Goal: Task Accomplishment & Management: Use online tool/utility

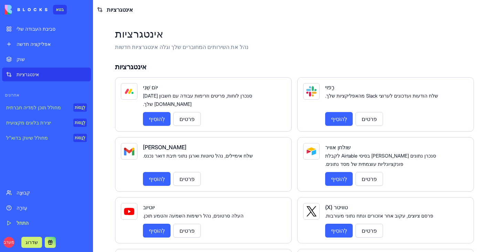
click at [34, 193] on div "קְבוּצָה" at bounding box center [52, 192] width 70 height 7
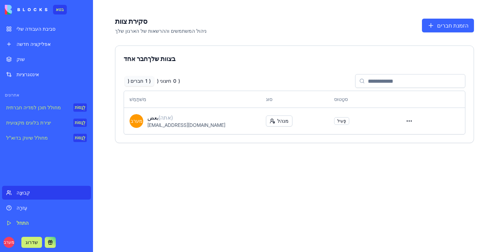
click at [56, 202] on link "עֶזרָה" at bounding box center [46, 208] width 89 height 14
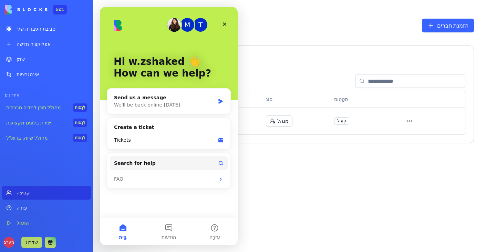
click at [55, 217] on link "התחל" at bounding box center [46, 223] width 89 height 14
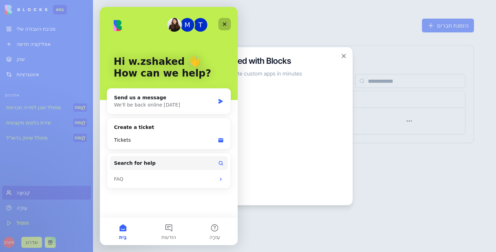
click at [225, 26] on icon "Close" at bounding box center [225, 24] width 6 height 6
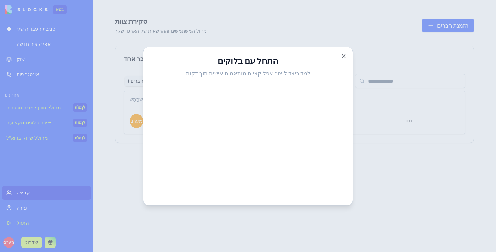
click at [339, 57] on h3 "התחל עם בלוקים" at bounding box center [247, 60] width 193 height 11
click at [343, 55] on button "לִסְגוֹר" at bounding box center [343, 55] width 7 height 7
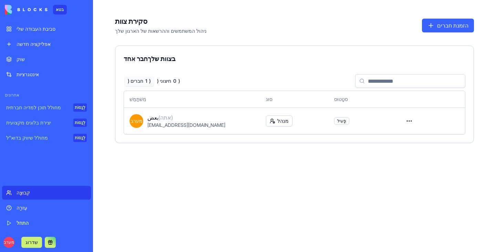
click at [49, 242] on button at bounding box center [50, 241] width 11 height 11
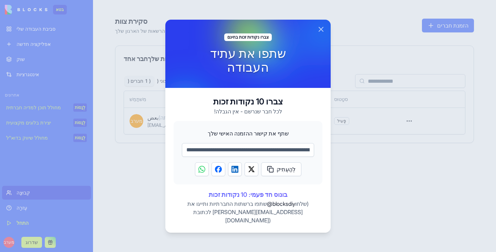
click at [320, 33] on button "לִסְגוֹר" at bounding box center [321, 29] width 8 height 8
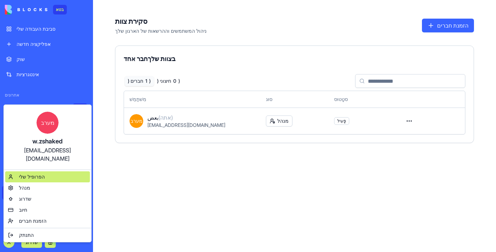
click at [36, 173] on font "הפרופיל שלי" at bounding box center [32, 176] width 26 height 6
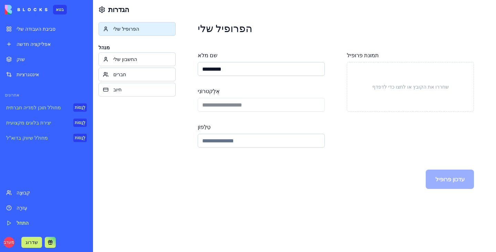
click at [141, 61] on div "החשבון שלי" at bounding box center [142, 59] width 58 height 7
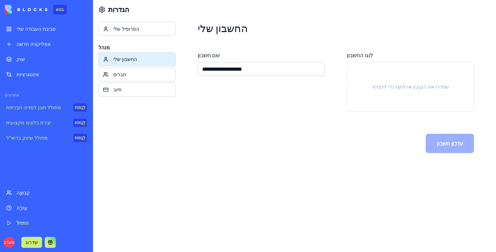
click at [138, 74] on div "חברים" at bounding box center [142, 74] width 58 height 7
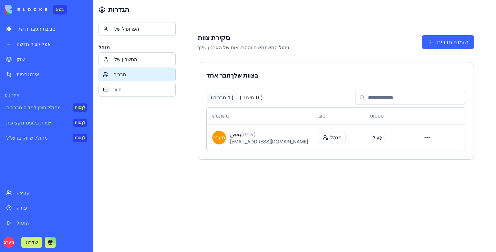
click at [138, 92] on div "חיוב" at bounding box center [142, 89] width 58 height 7
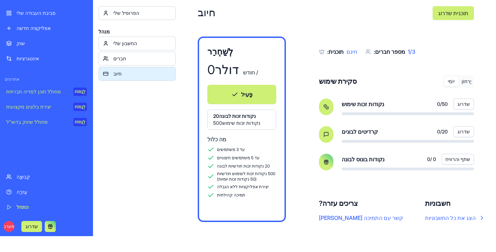
scroll to position [22, 0]
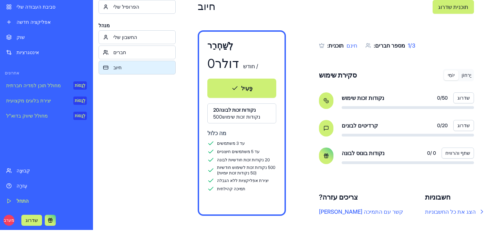
click at [33, 217] on font "שדרוג" at bounding box center [31, 219] width 12 height 7
click at [9, 207] on link "התחל" at bounding box center [46, 201] width 89 height 14
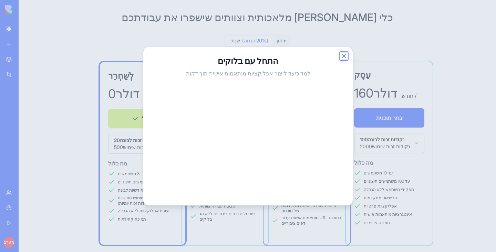
click at [341, 55] on button "לִסְגוֹר" at bounding box center [343, 55] width 7 height 7
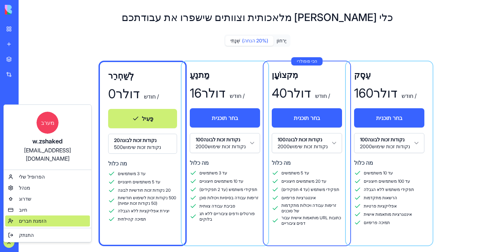
click at [20, 217] on font "הזמנת חברים" at bounding box center [33, 220] width 28 height 6
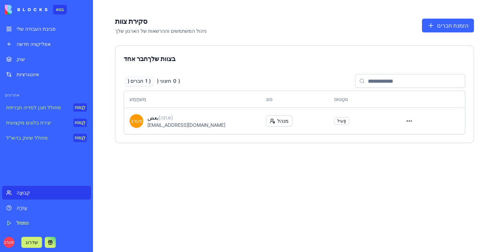
click at [19, 73] on font "אינטגרציות" at bounding box center [28, 74] width 22 height 6
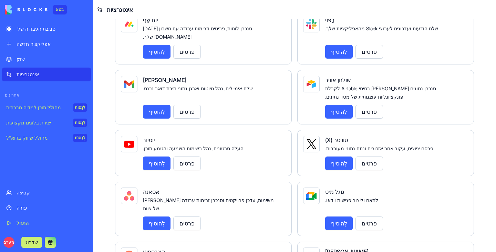
scroll to position [69, 0]
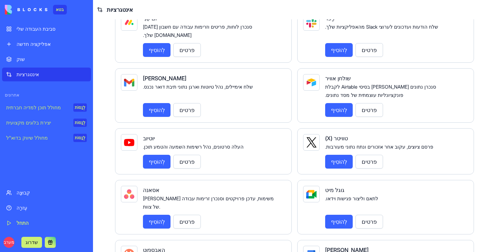
click at [337, 106] on font "לְהוֹסִיף" at bounding box center [339, 109] width 16 height 7
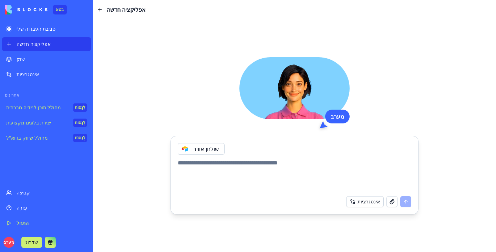
click at [56, 30] on div "סביבת העבודה שלי" at bounding box center [52, 28] width 70 height 7
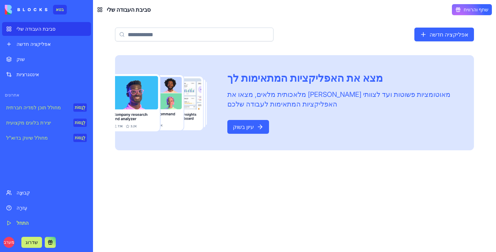
click at [254, 130] on font "עיון בשוק" at bounding box center [243, 126] width 21 height 7
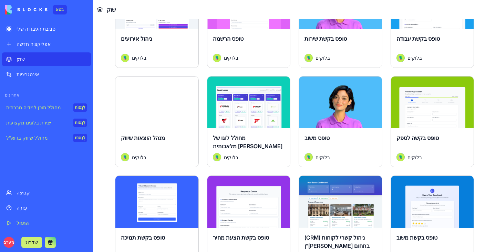
scroll to position [654, 0]
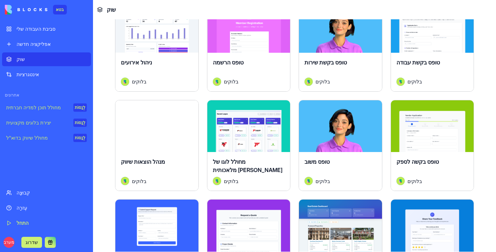
click at [333, 123] on font "לַחקוֹר" at bounding box center [340, 126] width 15 height 7
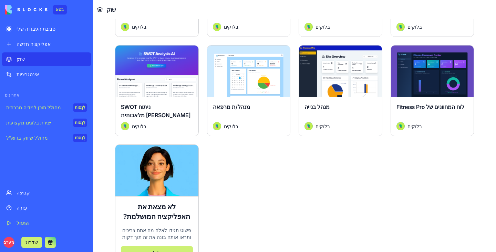
scroll to position [1621, 0]
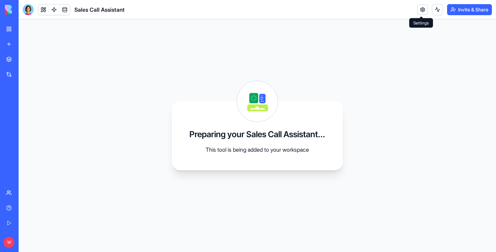
click at [426, 11] on div "Invite & Share" at bounding box center [454, 9] width 74 height 11
click at [424, 11] on link at bounding box center [422, 9] width 10 height 10
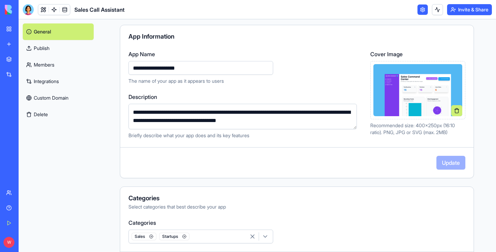
scroll to position [69, 0]
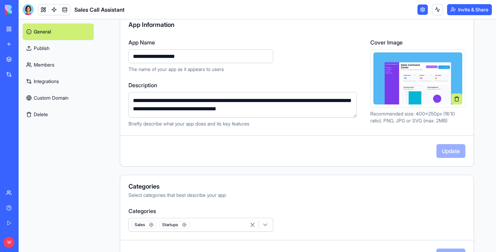
drag, startPoint x: 291, startPoint y: 110, endPoint x: 116, endPoint y: 90, distance: 176.3
click at [117, 91] on div "**********" at bounding box center [297, 66] width 398 height 232
click at [116, 90] on div "**********" at bounding box center [297, 66] width 398 height 232
click at [153, 102] on textarea "**********" at bounding box center [242, 104] width 228 height 25
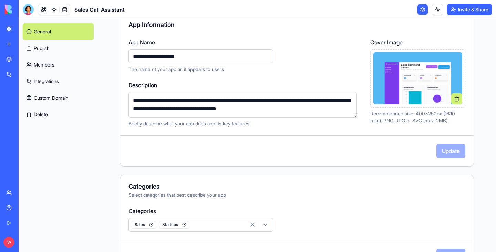
click at [153, 102] on textarea "**********" at bounding box center [242, 104] width 228 height 25
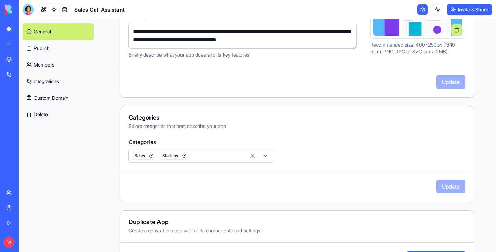
scroll to position [159, 0]
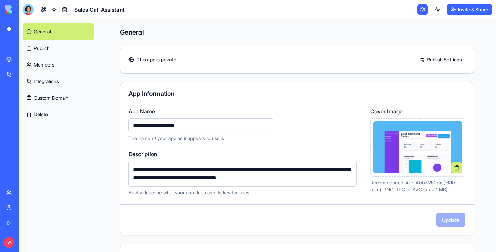
click at [79, 48] on link "Publish" at bounding box center [58, 48] width 71 height 17
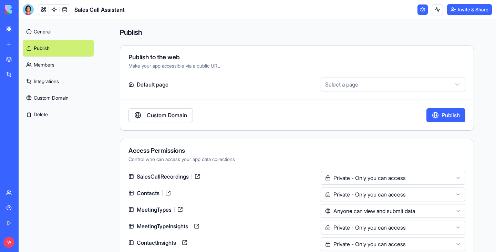
click at [60, 67] on link "Members" at bounding box center [58, 64] width 71 height 17
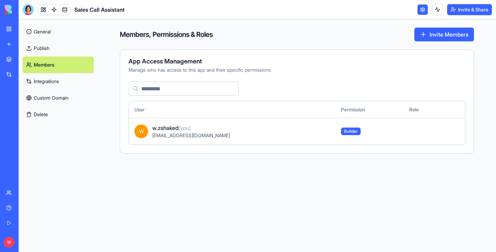
click at [64, 82] on link "Integrations" at bounding box center [58, 81] width 71 height 17
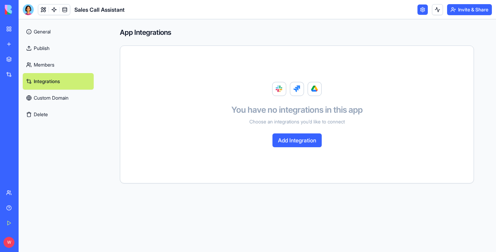
click at [65, 96] on link "Custom Domain" at bounding box center [58, 97] width 71 height 17
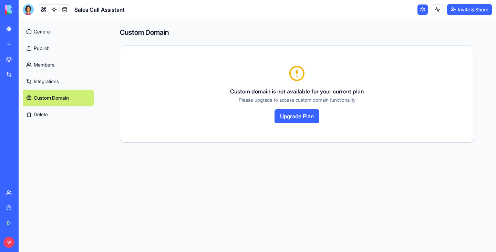
click at [64, 111] on button "Delete" at bounding box center [58, 114] width 71 height 17
click at [65, 11] on link at bounding box center [65, 9] width 10 height 10
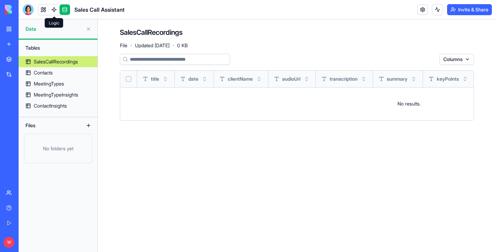
click at [57, 12] on link at bounding box center [54, 9] width 10 height 10
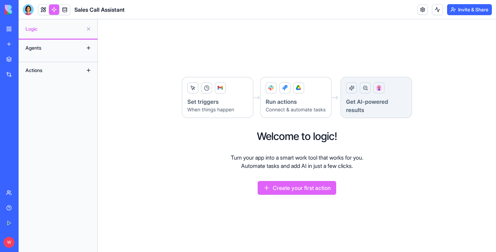
click at [54, 70] on div "Actions" at bounding box center [49, 70] width 55 height 11
click at [55, 47] on div "Agents" at bounding box center [49, 47] width 55 height 11
click at [35, 49] on div "Agents" at bounding box center [49, 47] width 55 height 11
click at [60, 51] on div "Agents" at bounding box center [49, 47] width 55 height 11
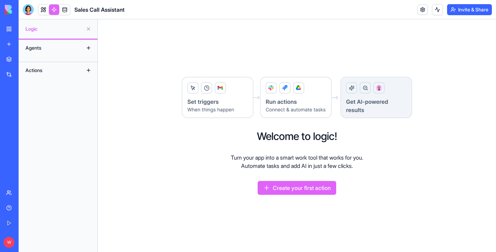
click at [88, 71] on button at bounding box center [88, 70] width 11 height 11
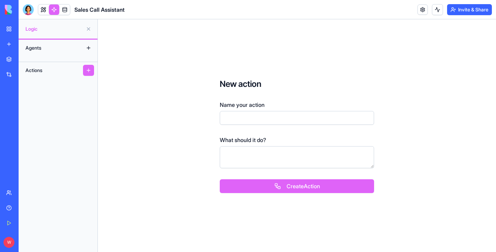
click at [88, 47] on button at bounding box center [88, 47] width 11 height 11
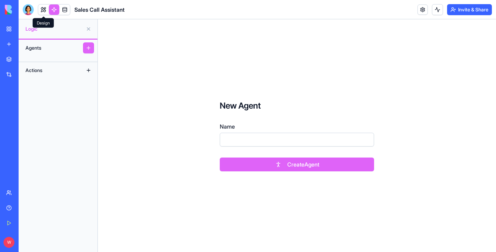
click at [46, 11] on link at bounding box center [43, 9] width 10 height 10
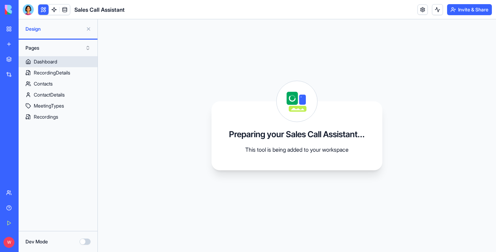
click at [65, 64] on link "Dashboard" at bounding box center [58, 61] width 79 height 11
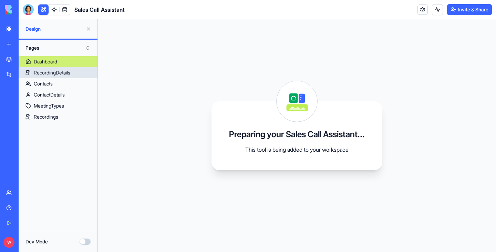
click at [73, 74] on link "RecordingDetails" at bounding box center [58, 72] width 79 height 11
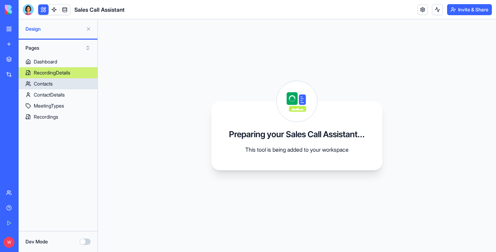
click at [74, 81] on link "Contacts" at bounding box center [58, 83] width 79 height 11
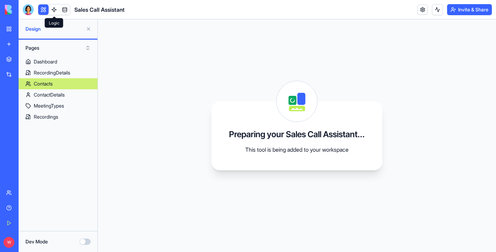
click at [54, 10] on link at bounding box center [54, 9] width 10 height 10
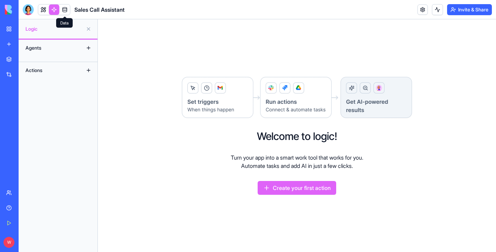
click at [65, 9] on link at bounding box center [65, 9] width 10 height 10
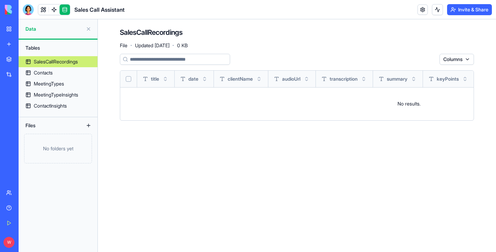
click at [89, 126] on button at bounding box center [88, 125] width 11 height 11
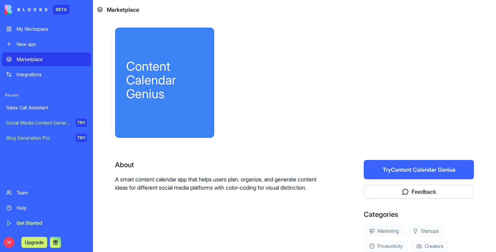
click at [425, 169] on button "Try Content Calendar Genius" at bounding box center [418, 169] width 110 height 19
